Goal: Task Accomplishment & Management: Manage account settings

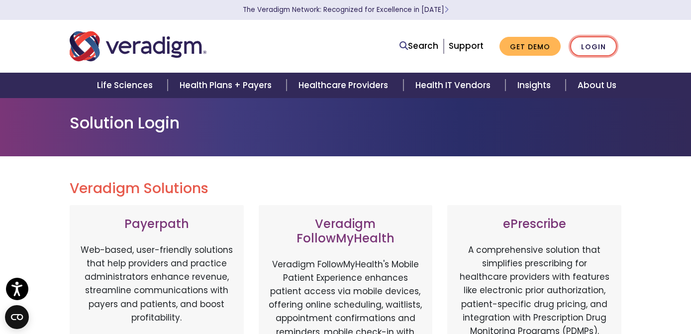
click at [617, 54] on link "Login" at bounding box center [593, 46] width 47 height 20
click at [617, 51] on link "Login" at bounding box center [593, 46] width 47 height 20
